Goal: Information Seeking & Learning: Understand process/instructions

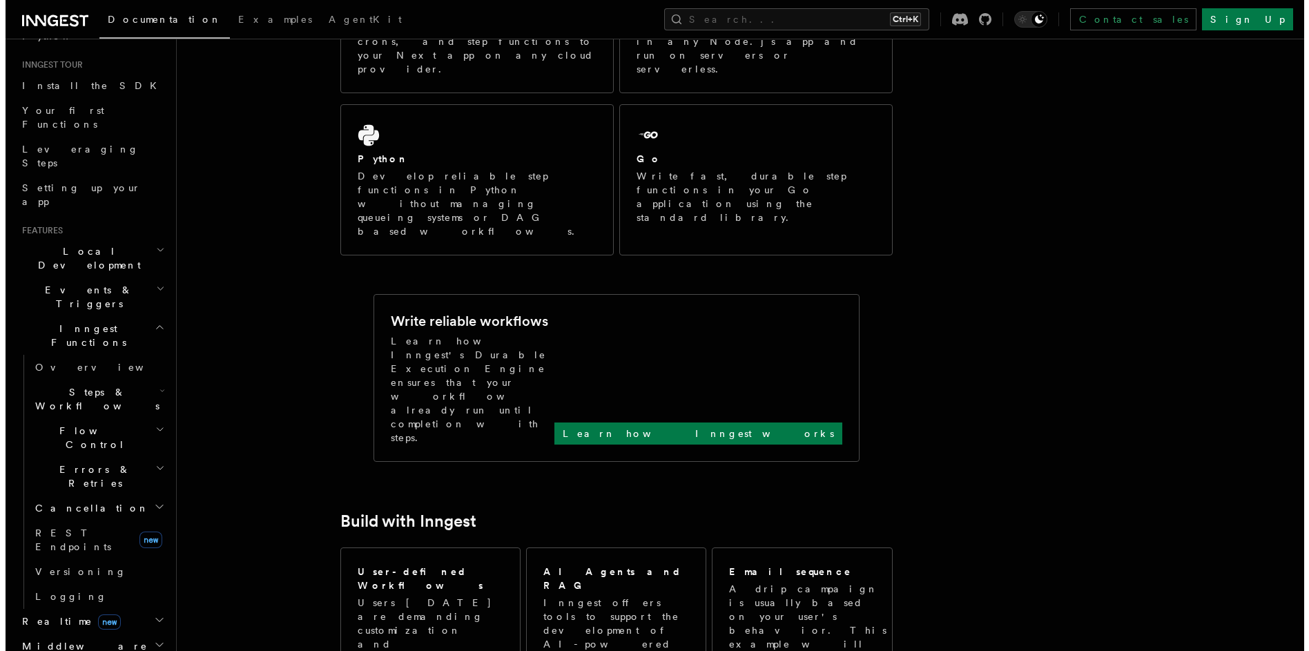
scroll to position [331, 0]
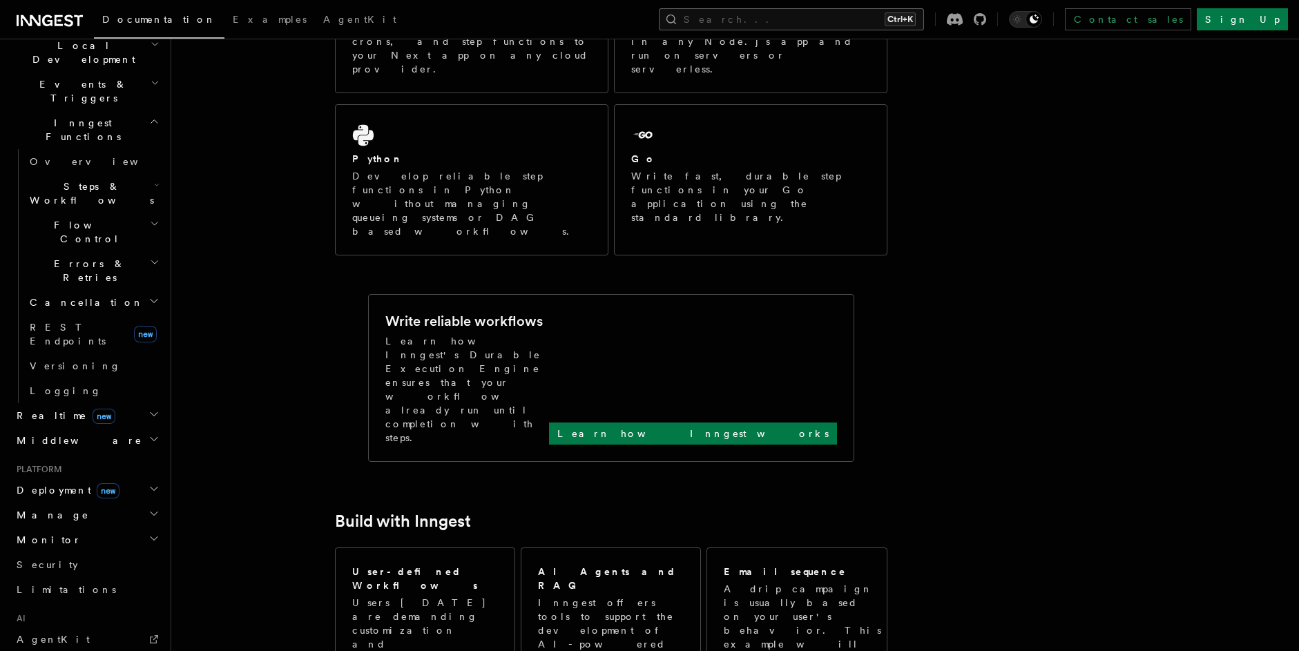
click at [868, 22] on button "Search... Ctrl+K" at bounding box center [791, 19] width 265 height 22
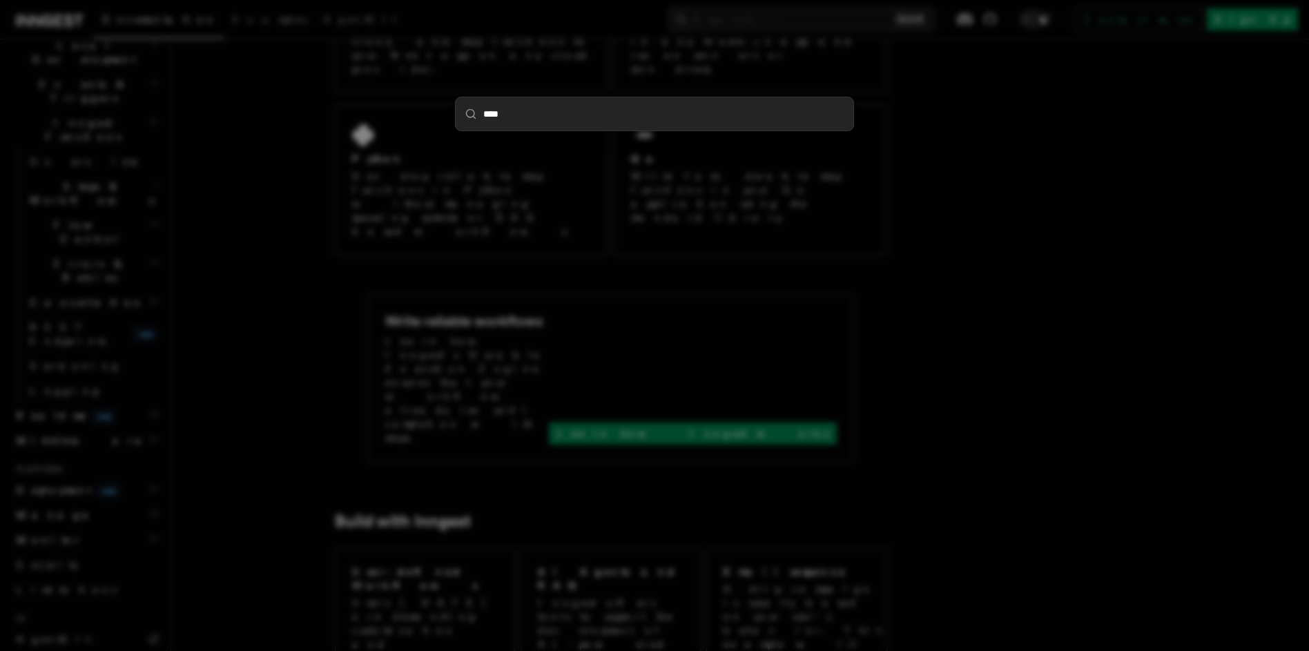
type input "*****"
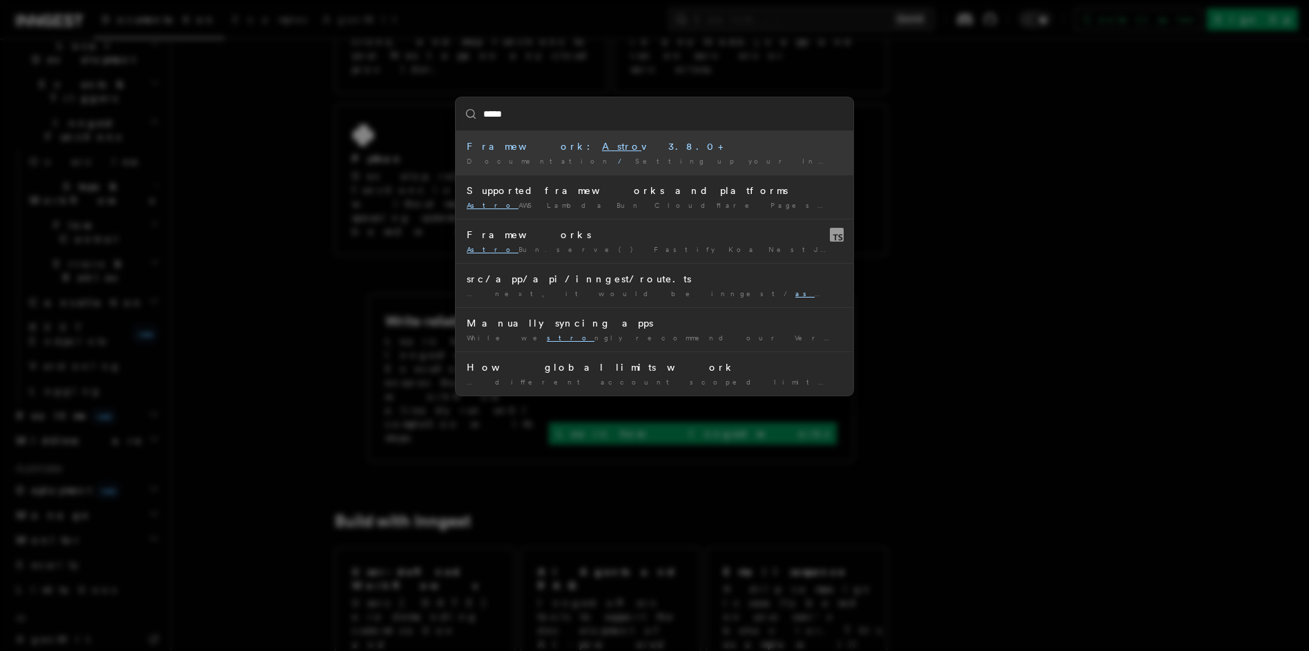
click at [642, 149] on div "Framework: Astro v3.8.0+" at bounding box center [655, 146] width 376 height 14
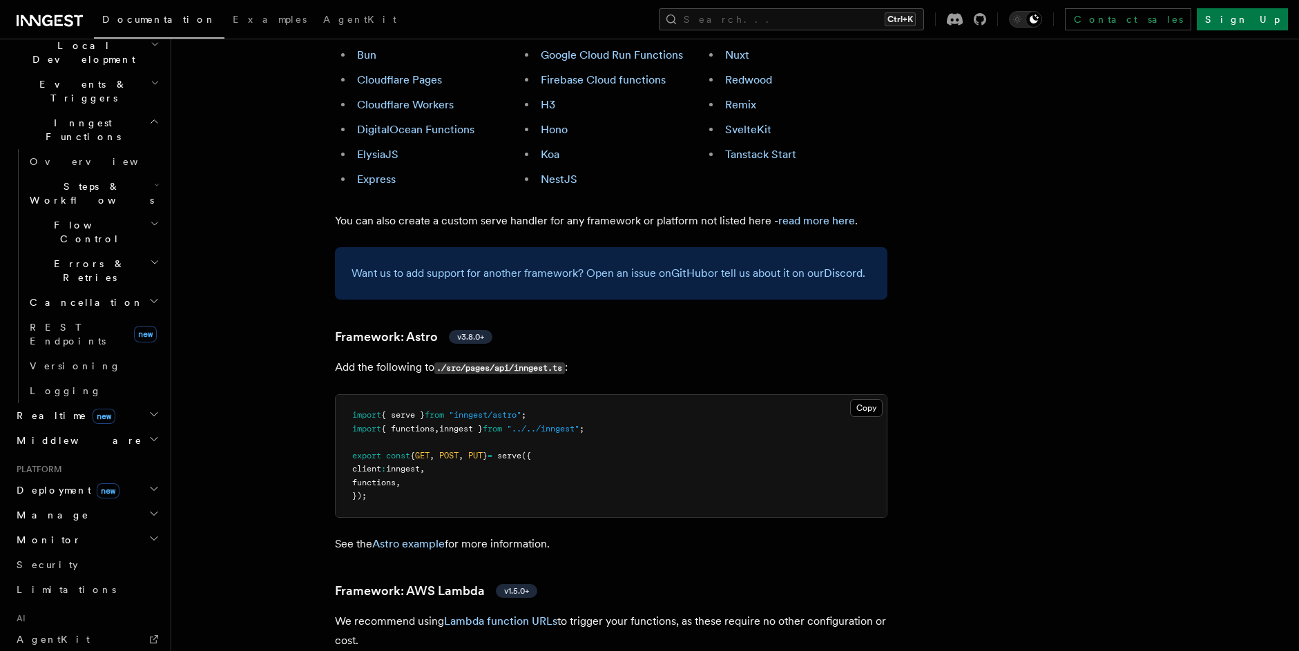
scroll to position [989, 0]
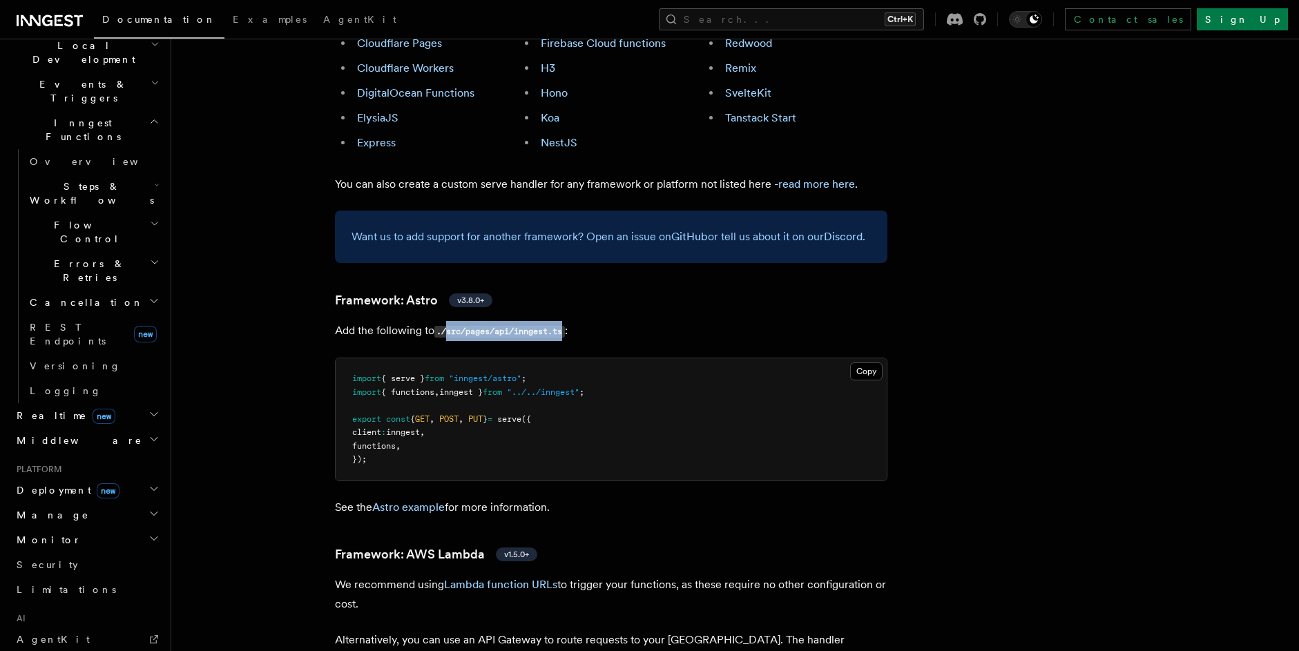
drag, startPoint x: 568, startPoint y: 271, endPoint x: 448, endPoint y: 278, distance: 119.6
click at [448, 326] on code "./src/pages/api/inngest.ts" at bounding box center [499, 332] width 130 height 12
copy code "src/pages/api/inngest.ts"
click at [863, 362] on button "Copy Copied" at bounding box center [866, 371] width 32 height 18
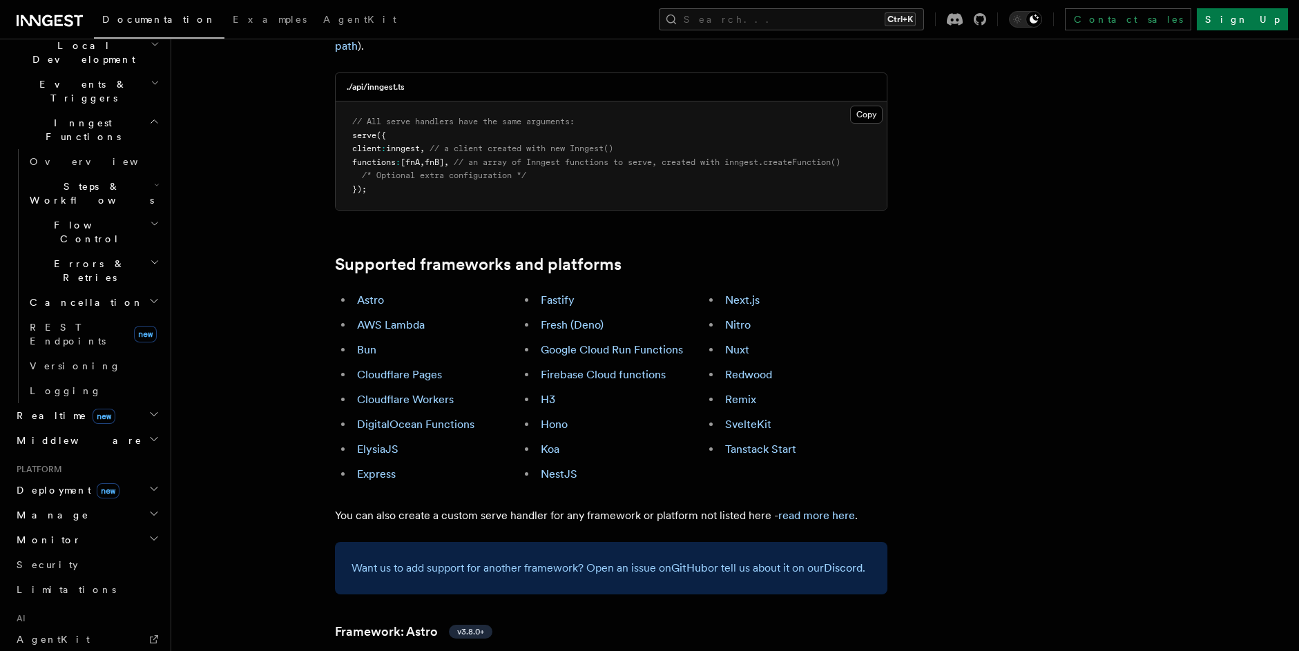
scroll to position [409, 0]
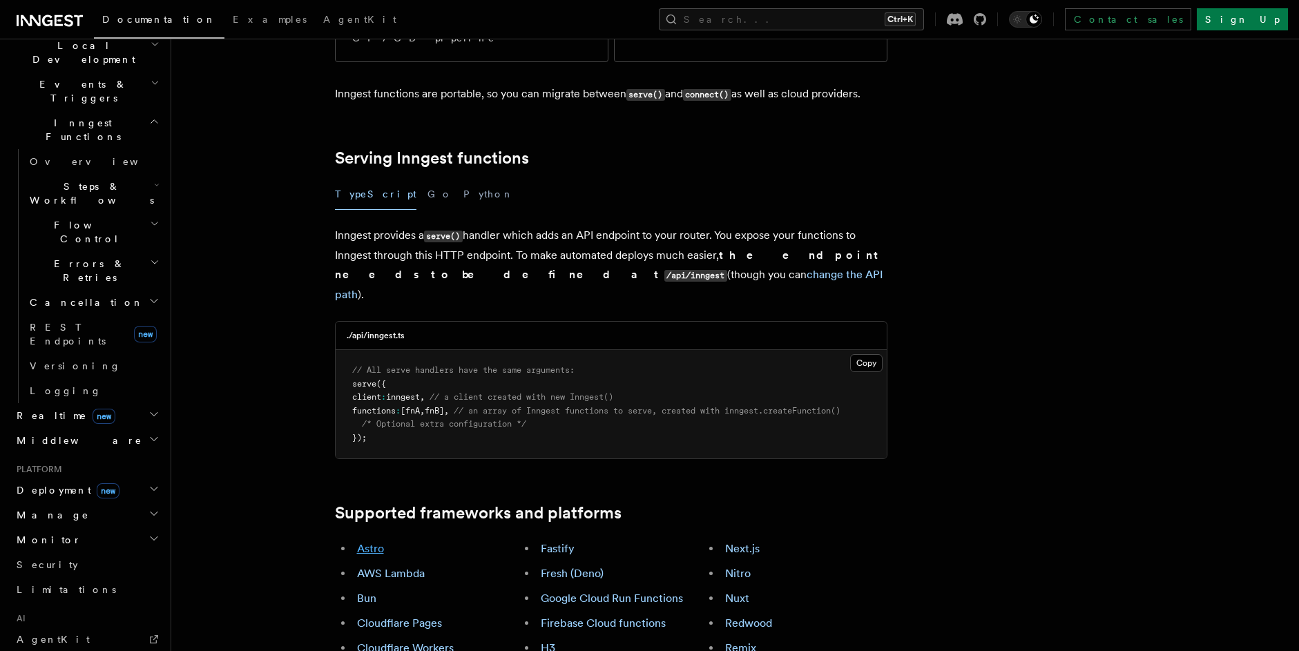
click at [362, 542] on link "Astro" at bounding box center [370, 548] width 27 height 13
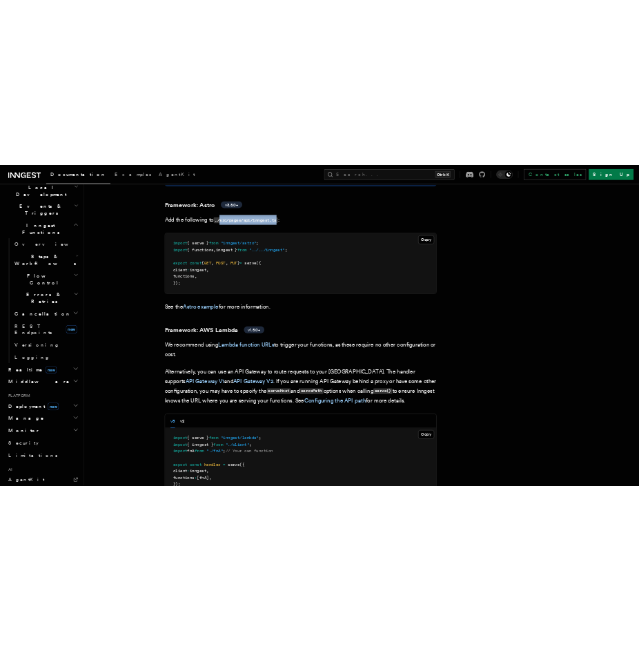
scroll to position [1321, 0]
